Goal: Information Seeking & Learning: Check status

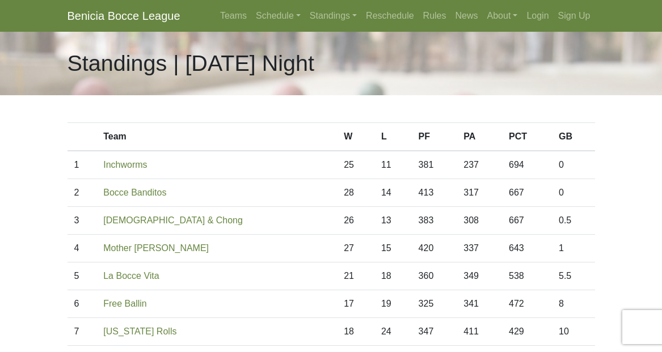
scroll to position [113, 0]
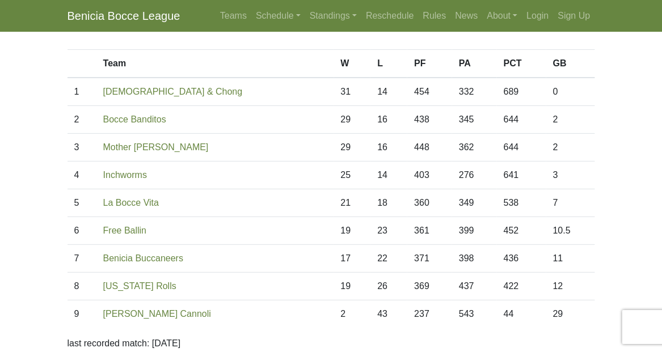
scroll to position [57, 0]
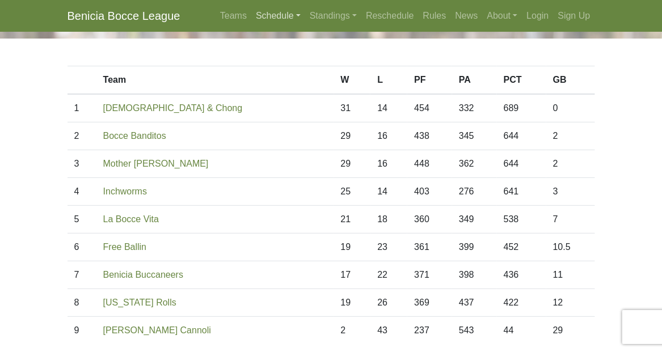
click at [263, 15] on link "Schedule" at bounding box center [278, 16] width 54 height 23
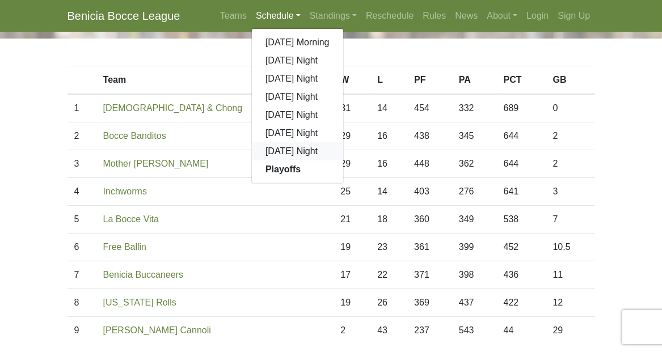
click at [271, 150] on link "[DATE] Night" at bounding box center [297, 151] width 91 height 18
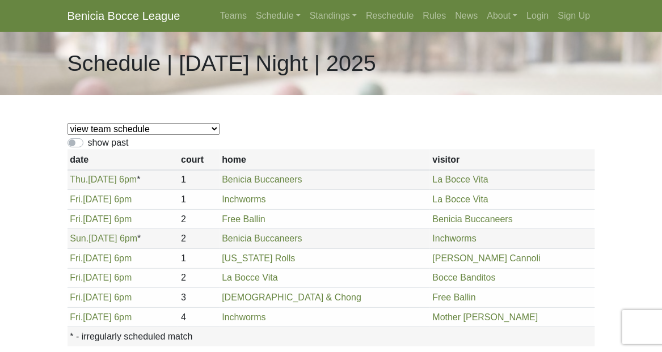
scroll to position [57, 0]
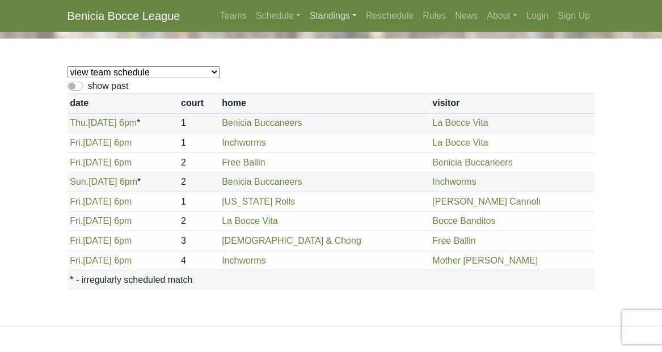
click at [323, 15] on link "Standings" at bounding box center [333, 16] width 56 height 23
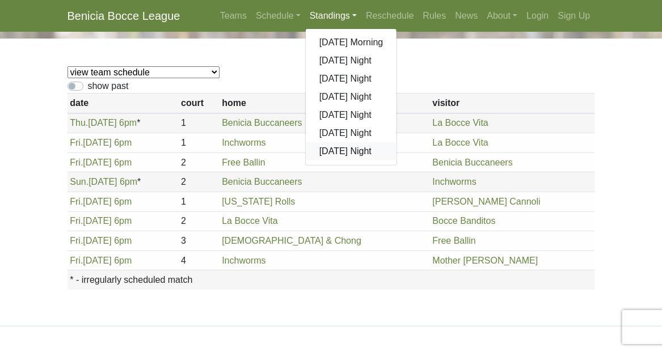
click at [344, 156] on link "[DATE] Night" at bounding box center [351, 151] width 91 height 18
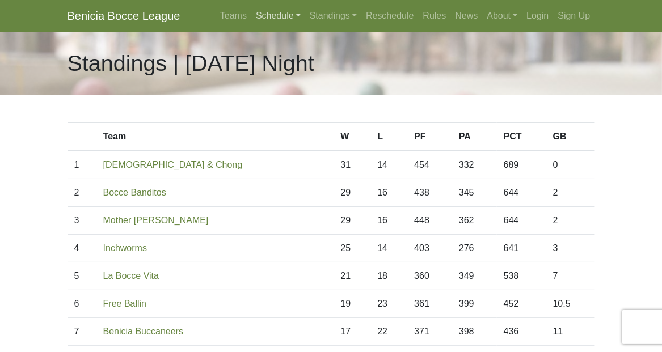
click at [281, 18] on link "Schedule" at bounding box center [278, 16] width 54 height 23
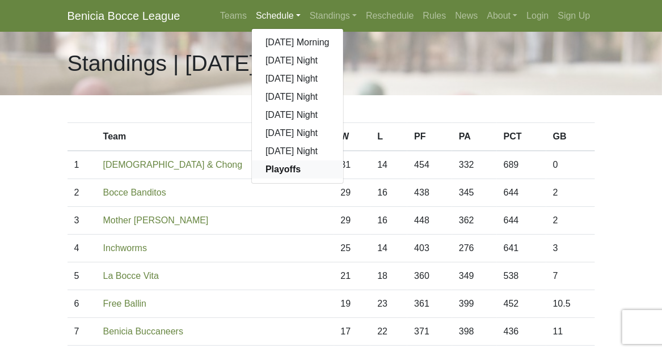
click at [280, 167] on strong "Playoffs" at bounding box center [282, 169] width 35 height 10
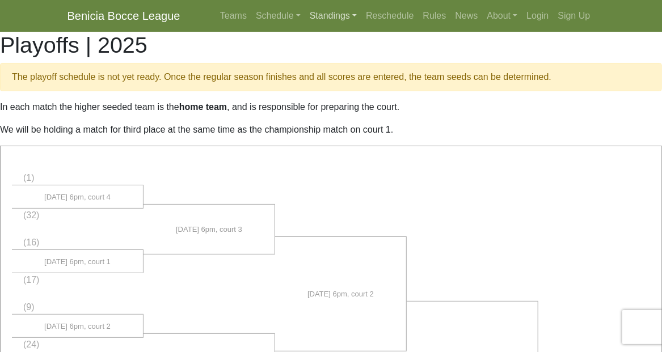
click at [318, 16] on link "Standings" at bounding box center [333, 16] width 56 height 23
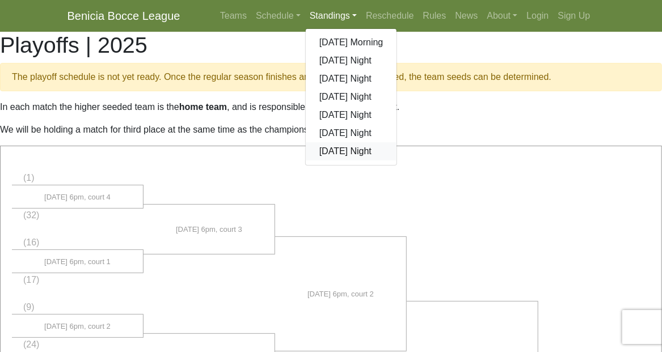
click at [335, 156] on link "[DATE] Night" at bounding box center [351, 151] width 91 height 18
